Goal: Use online tool/utility: Use online tool/utility

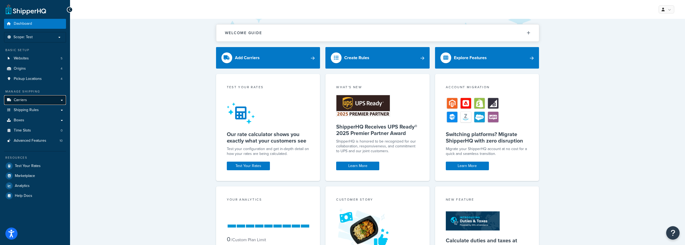
click at [18, 100] on span "Carriers" at bounding box center [20, 100] width 13 height 5
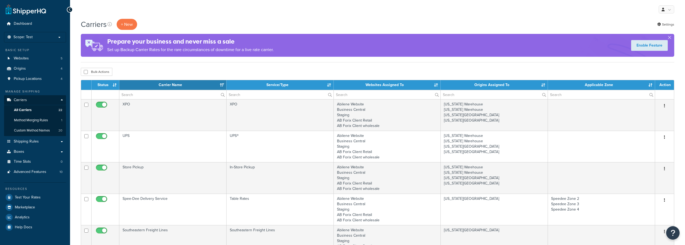
select select "15"
click at [24, 196] on span "Test Your Rates" at bounding box center [28, 198] width 26 height 5
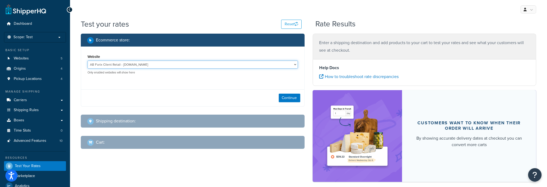
click at [295, 64] on select "AB Forix Client Retail - abmachine.mage.forixclient.com AB Forix Client wholesa…" at bounding box center [193, 65] width 210 height 8
click at [216, 48] on div "Website AB Forix Client Retail - abmachine.mage.forixclient.com AB Forix Client…" at bounding box center [192, 66] width 223 height 39
click at [286, 95] on button "Continue" at bounding box center [290, 98] width 22 height 9
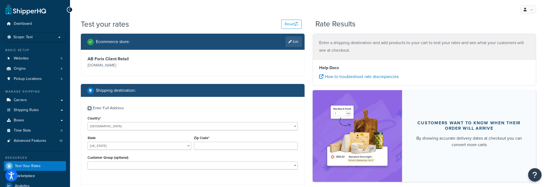
click at [90, 107] on input "Enter Full Address" at bounding box center [90, 108] width 4 height 4
checkbox input "true"
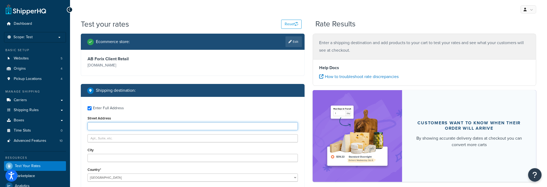
click at [101, 125] on input "Street Address" at bounding box center [193, 126] width 210 height 8
paste input "15114 ILLINOIS RT 64 E"
type input "15114 ILLINOIS RT 64 E"
click at [111, 157] on input "City" at bounding box center [193, 158] width 210 height 8
paste input "ROCHELLE"
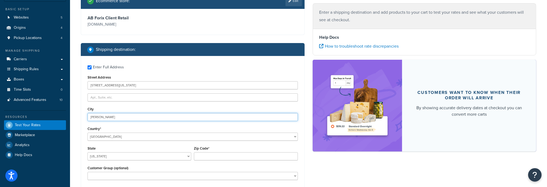
scroll to position [54, 0]
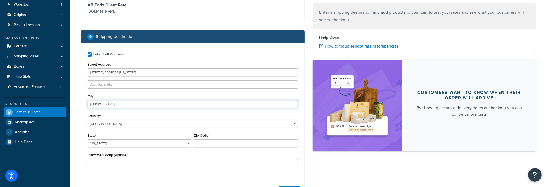
type input "ROCHELLE"
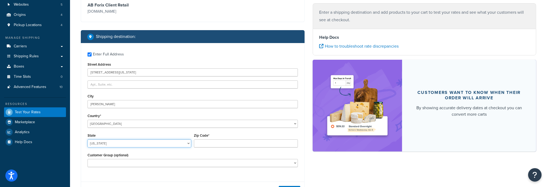
click at [187, 143] on select "Alabama Alaska American Samoa Arizona Arkansas Armed Forces Americas Armed Forc…" at bounding box center [140, 144] width 104 height 8
select select "IL"
click at [88, 140] on select "Alabama Alaska American Samoa Arizona Arkansas Armed Forces Americas Armed Forc…" at bounding box center [140, 144] width 104 height 8
click at [207, 145] on input "Zip Code*" at bounding box center [246, 144] width 104 height 8
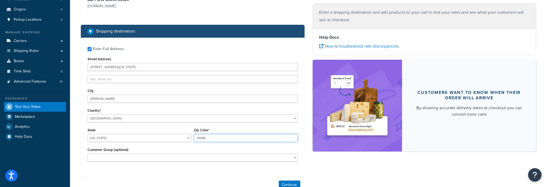
scroll to position [81, 0]
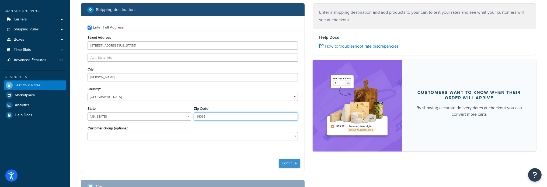
type input "61068"
click at [289, 163] on button "Continue" at bounding box center [290, 163] width 22 height 9
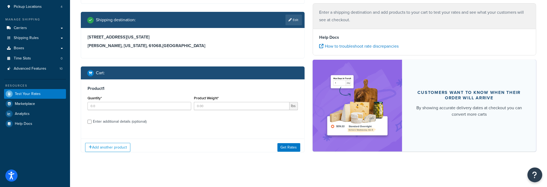
scroll to position [76, 0]
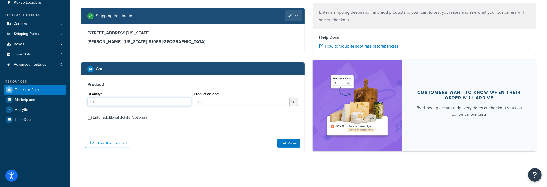
click at [136, 101] on input "Quantity*" at bounding box center [140, 102] width 104 height 8
type input "1"
click at [208, 99] on input "Product Weight*" at bounding box center [241, 102] width 95 height 8
type input "9"
click at [284, 143] on button "Get Rates" at bounding box center [289, 143] width 23 height 9
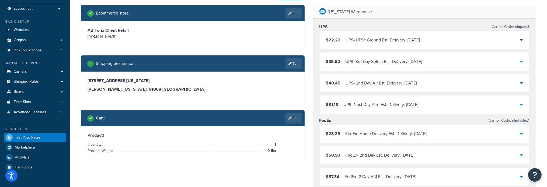
scroll to position [0, 0]
